Goal: Task Accomplishment & Management: Use online tool/utility

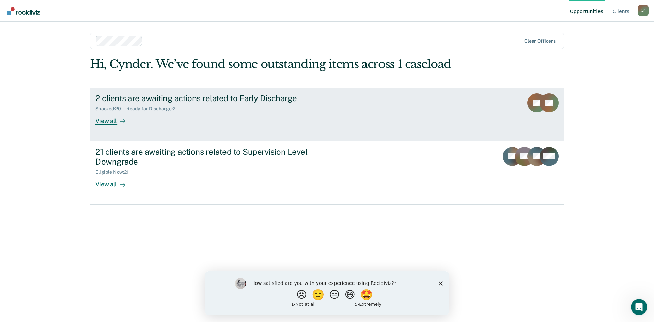
click at [109, 117] on div "View all" at bounding box center [114, 117] width 38 height 13
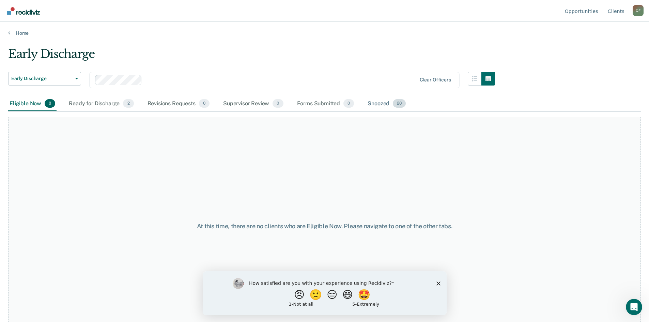
click at [370, 104] on div "Snoozed 20" at bounding box center [386, 103] width 41 height 15
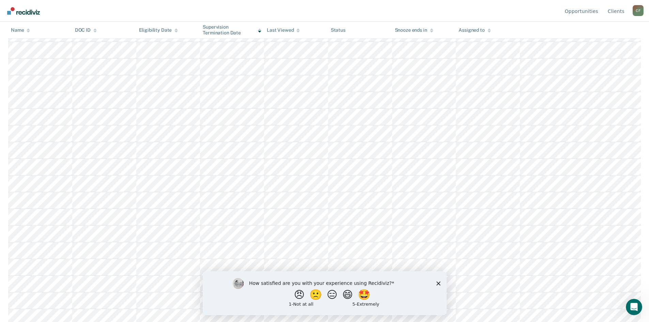
scroll to position [140, 0]
click at [437, 282] on polygon "Close survey" at bounding box center [438, 283] width 4 height 4
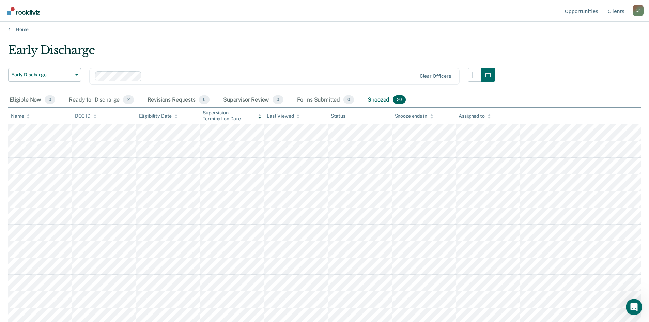
scroll to position [0, 0]
